Goal: Find contact information: Find contact information

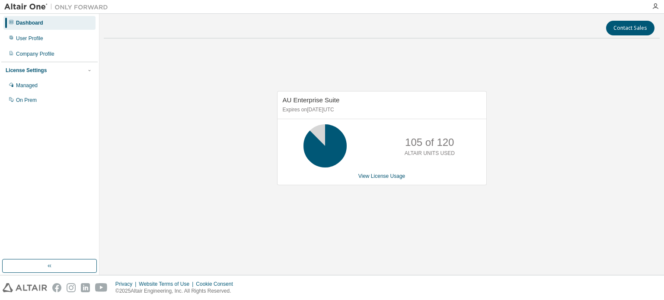
click at [214, 21] on div "Contact Sales" at bounding box center [382, 28] width 546 height 15
